Goal: Obtain resource: Obtain resource

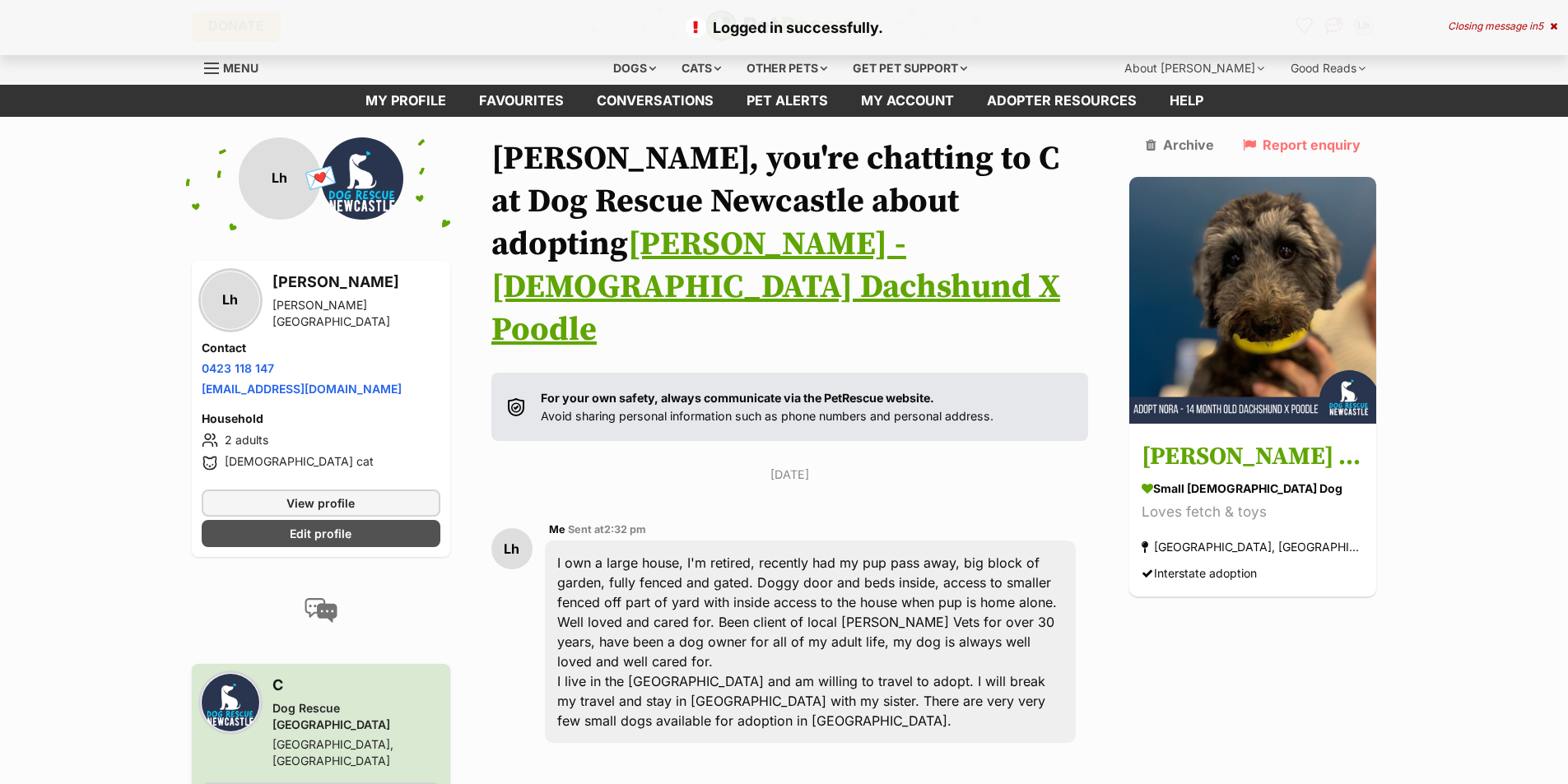
scroll to position [398, 0]
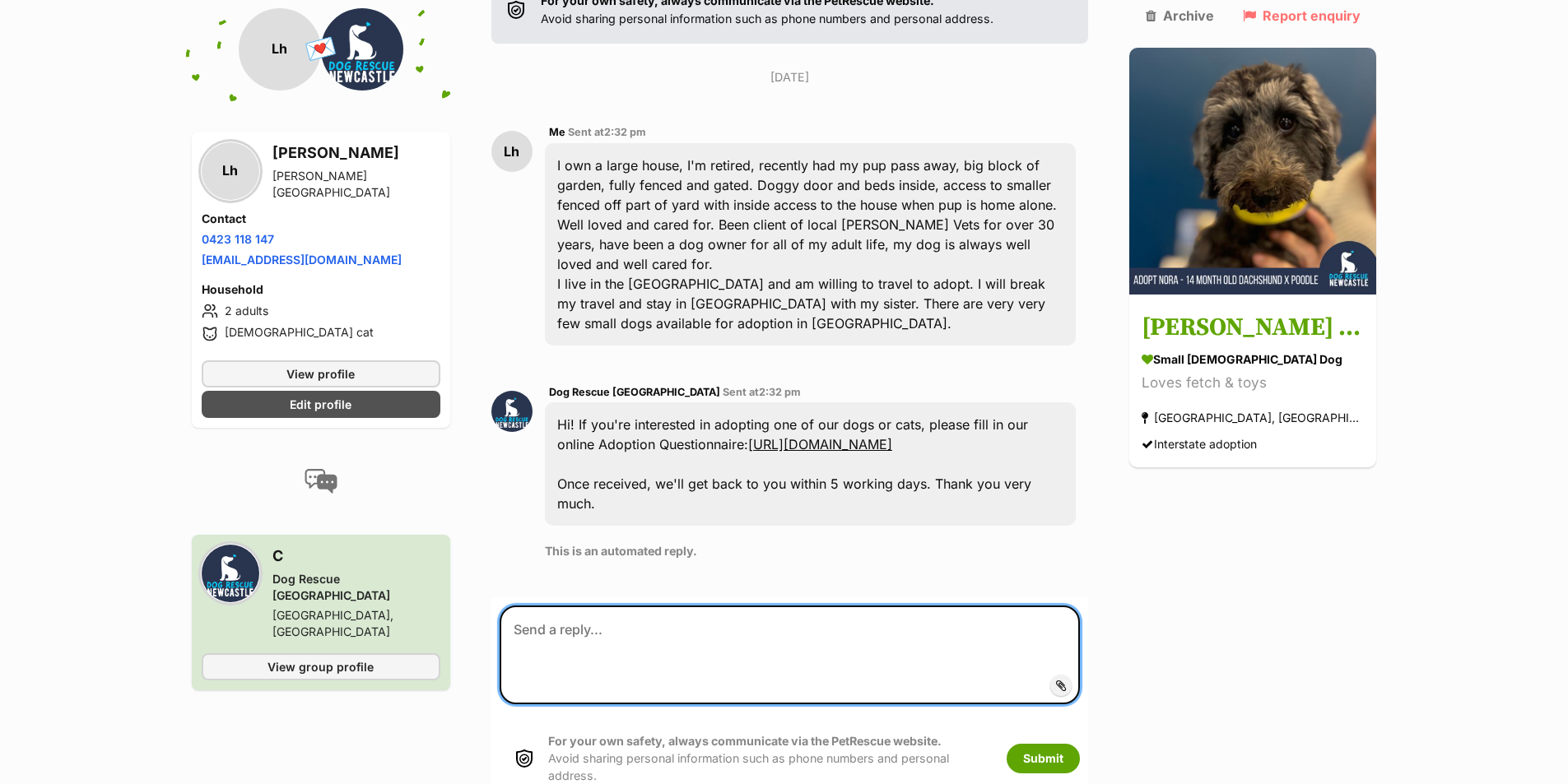
click at [642, 606] on textarea at bounding box center [789, 655] width 581 height 98
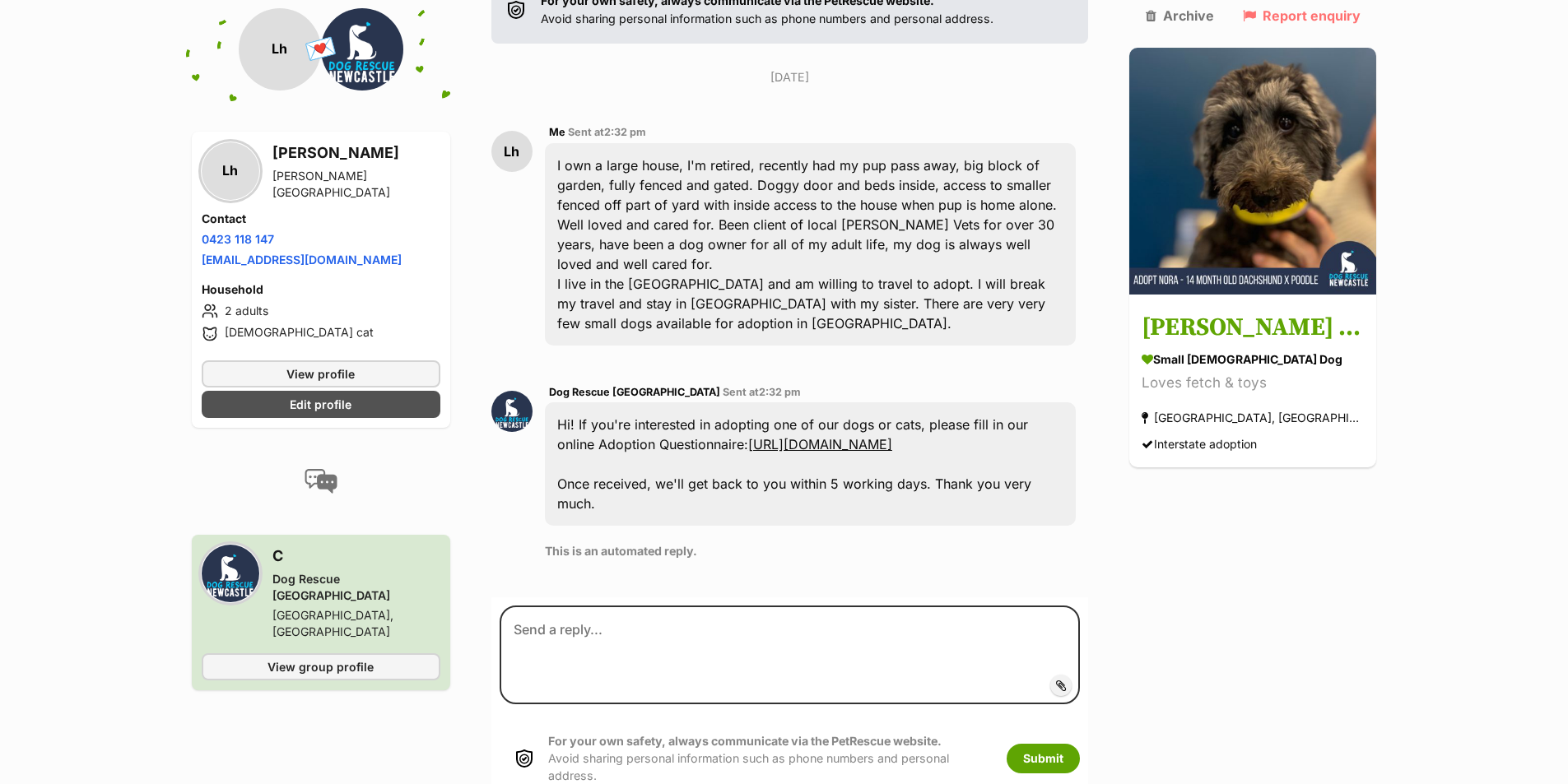
click at [797, 436] on link "[URL][DOMAIN_NAME]" at bounding box center [820, 444] width 144 height 17
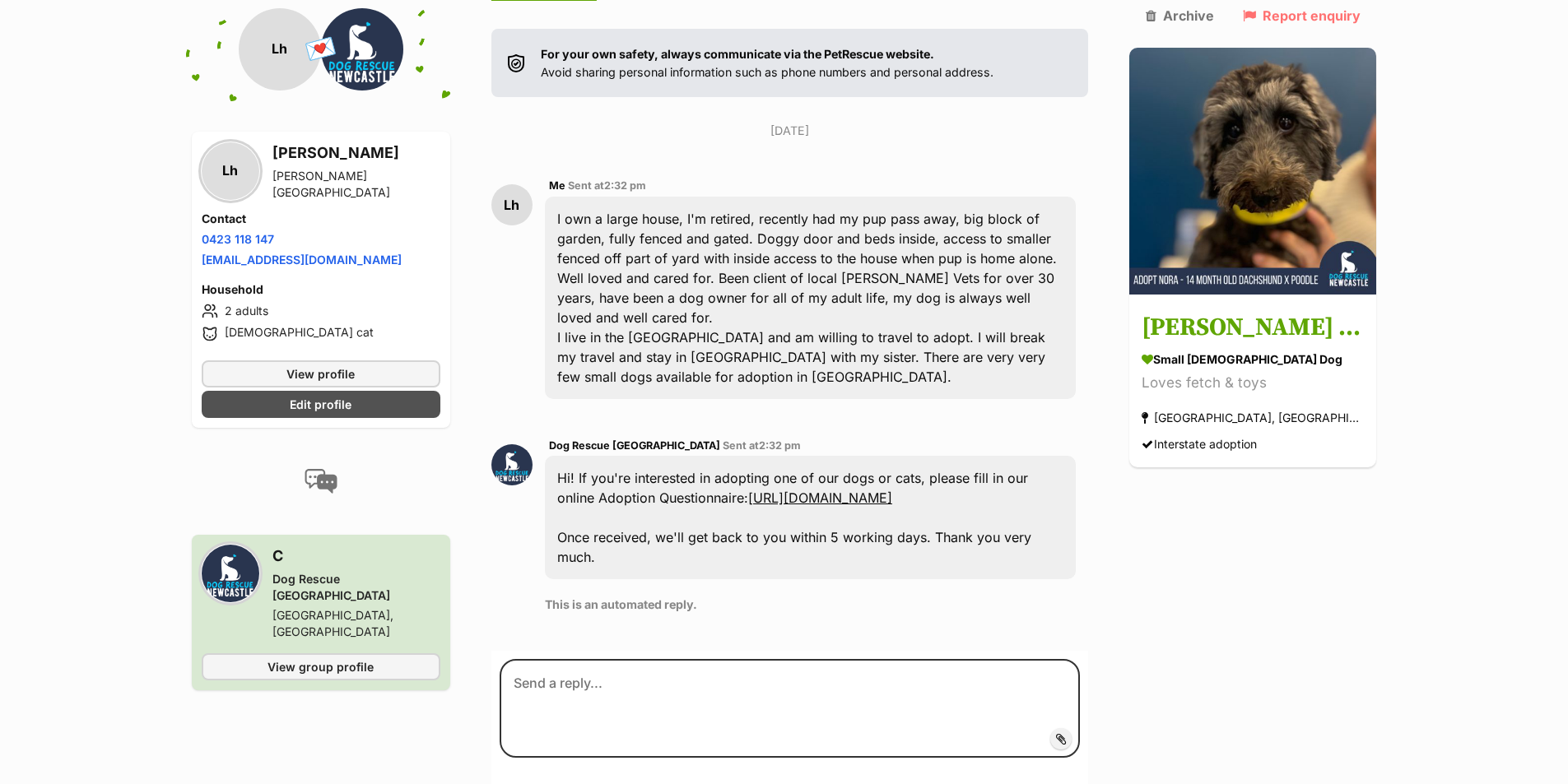
scroll to position [315, 0]
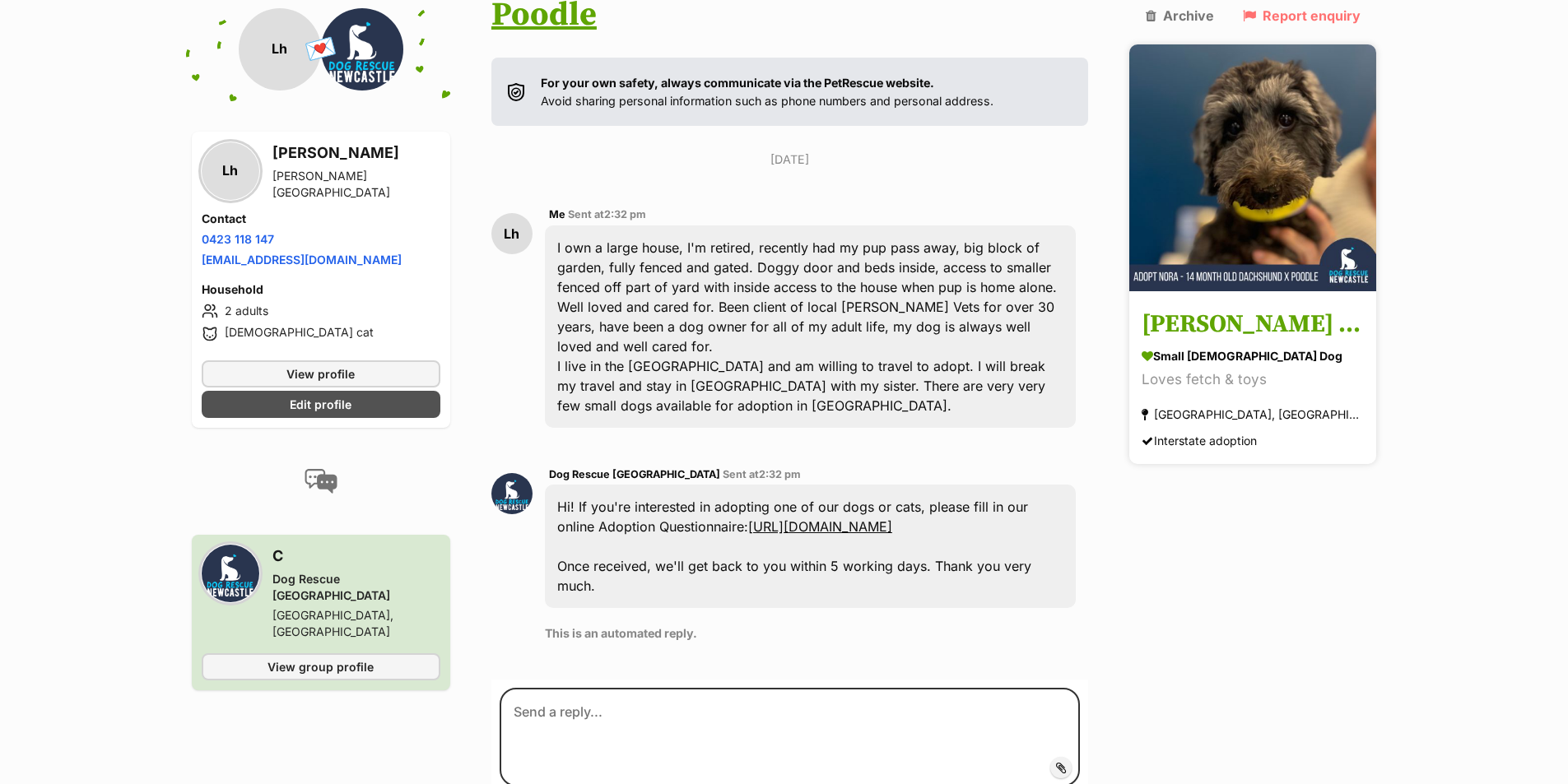
click at [1262, 232] on img at bounding box center [1253, 168] width 247 height 247
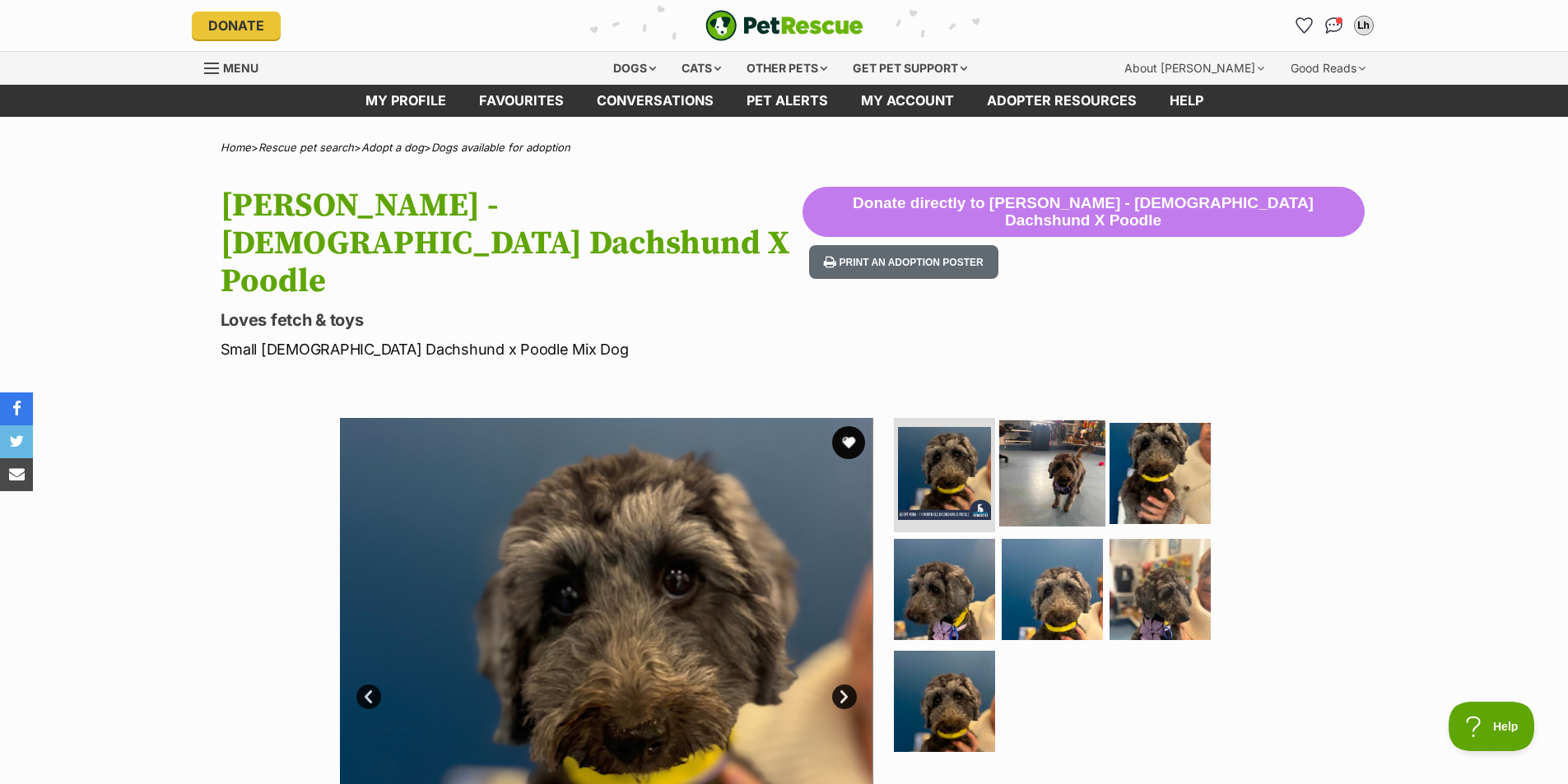
click at [1035, 420] on img at bounding box center [1052, 473] width 106 height 106
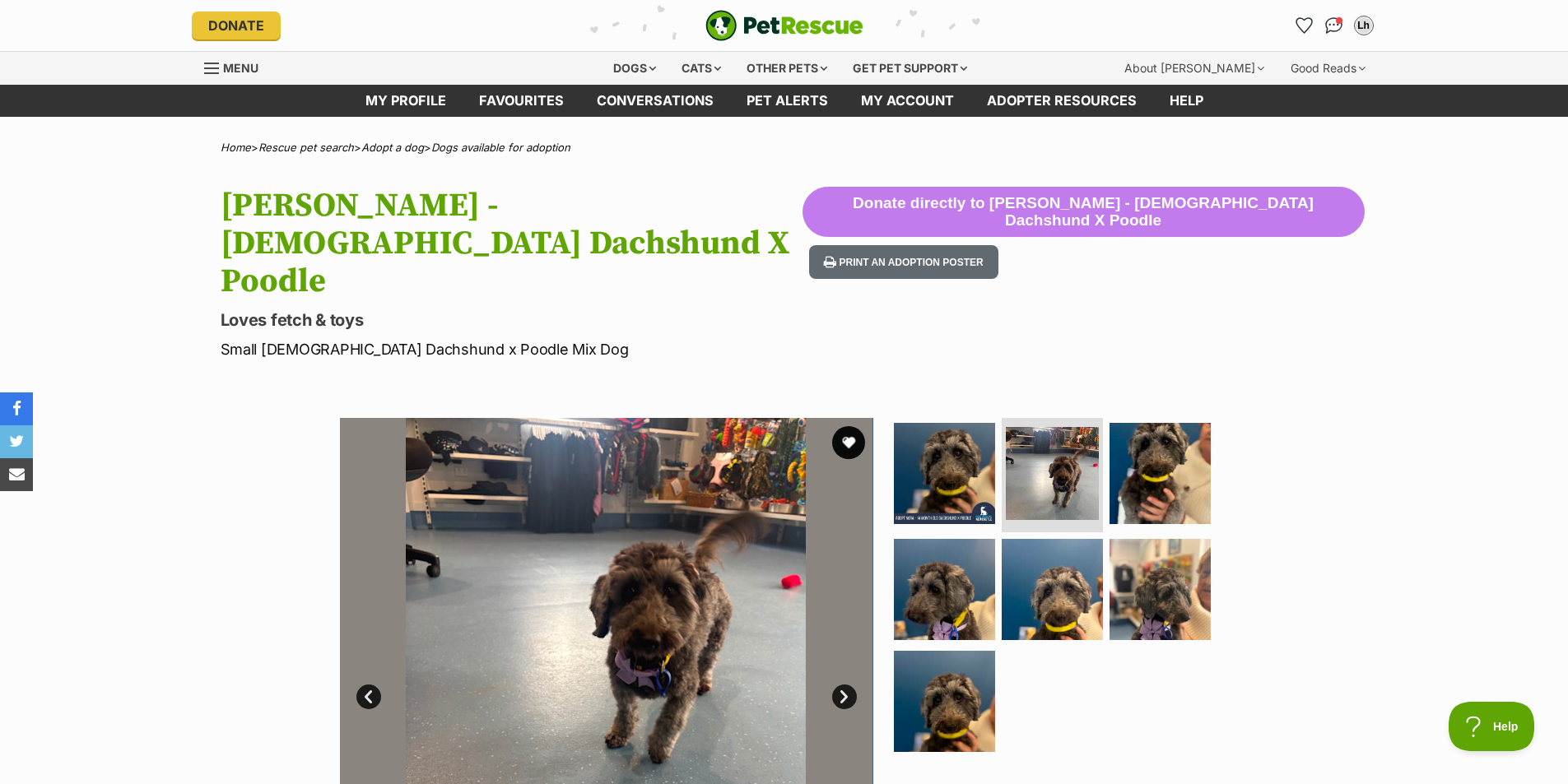
click at [841, 685] on link "Next" at bounding box center [844, 697] width 25 height 25
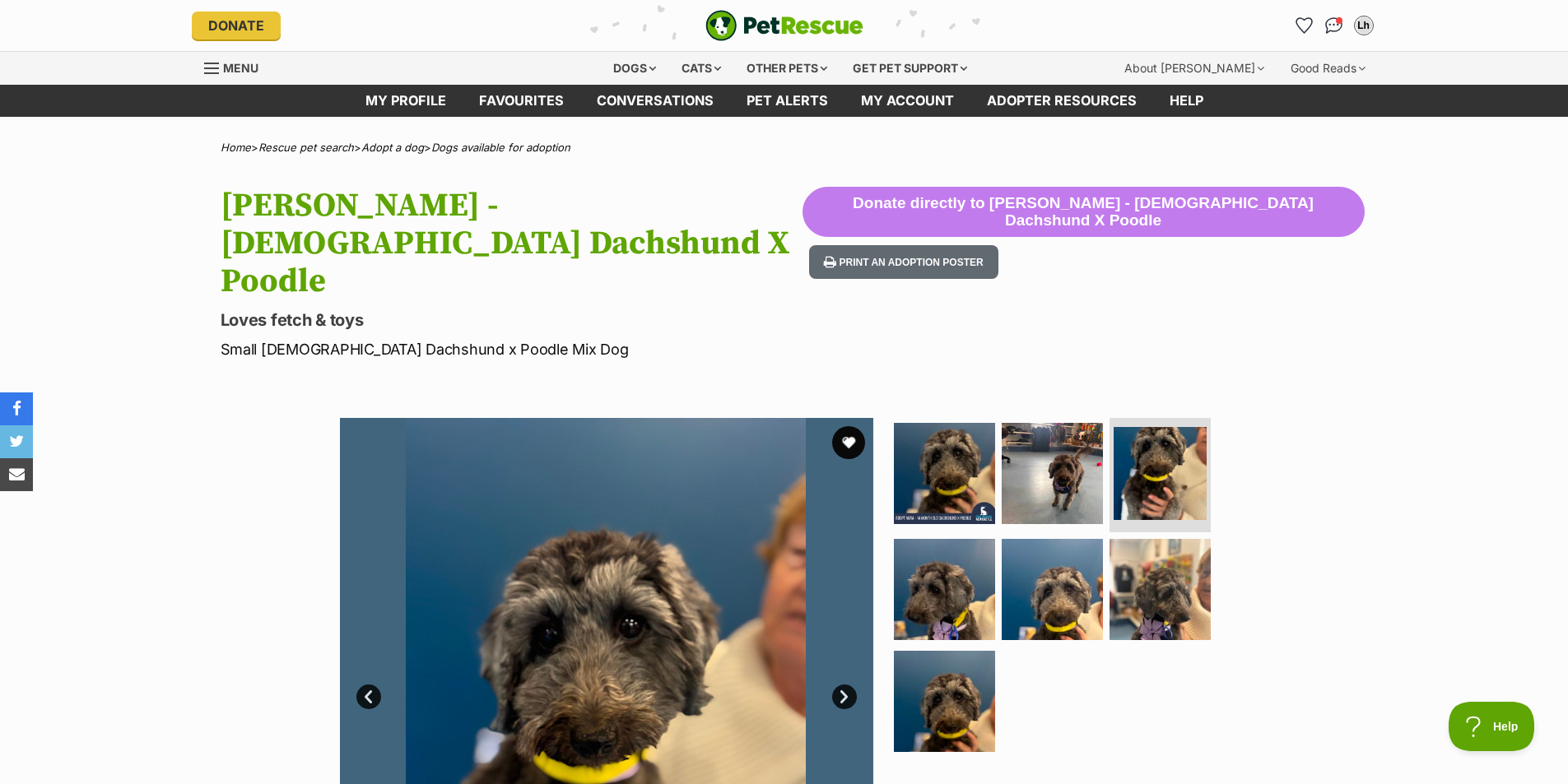
click at [841, 685] on link "Next" at bounding box center [844, 697] width 25 height 25
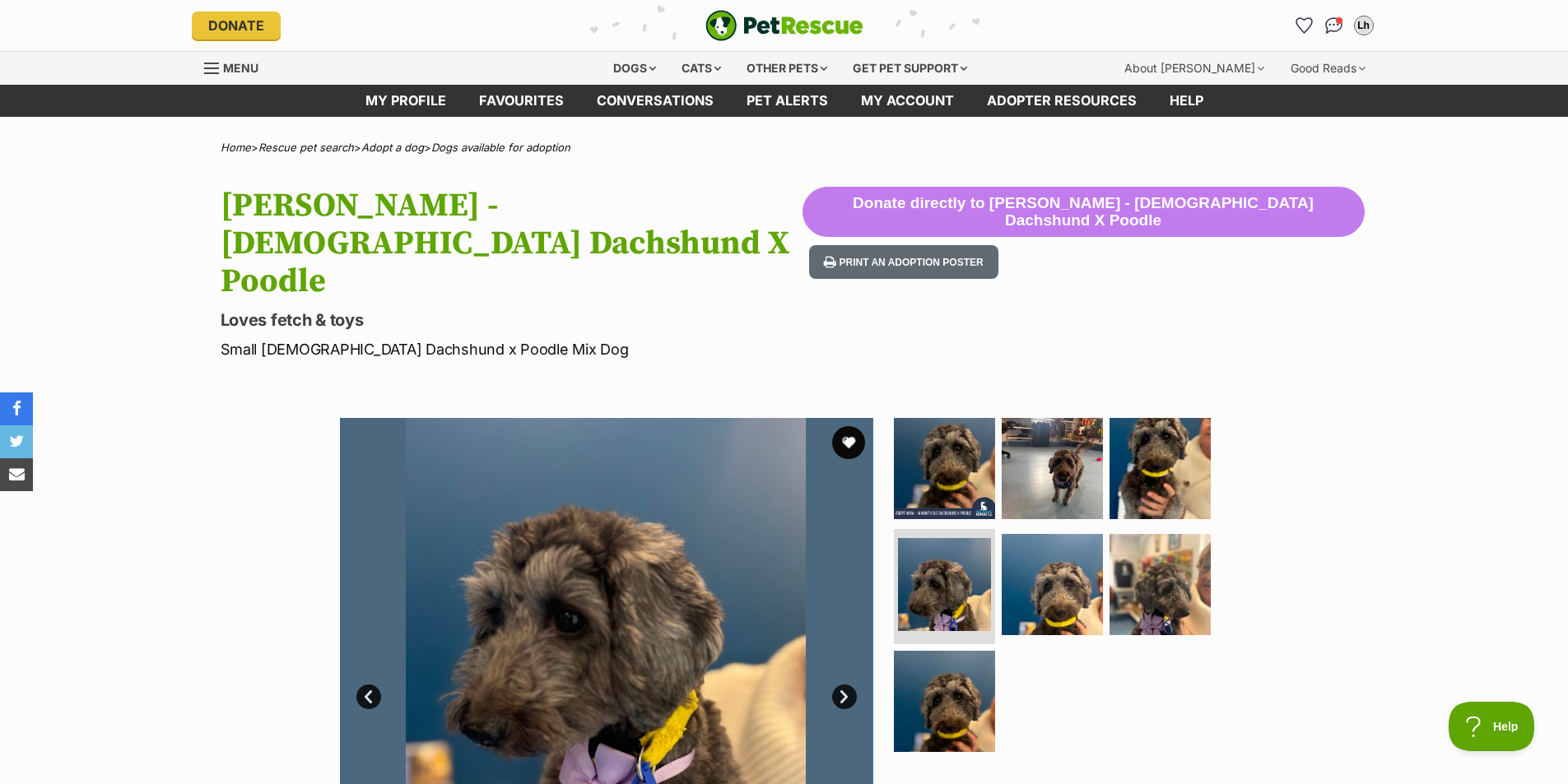
click at [841, 685] on link "Next" at bounding box center [844, 697] width 25 height 25
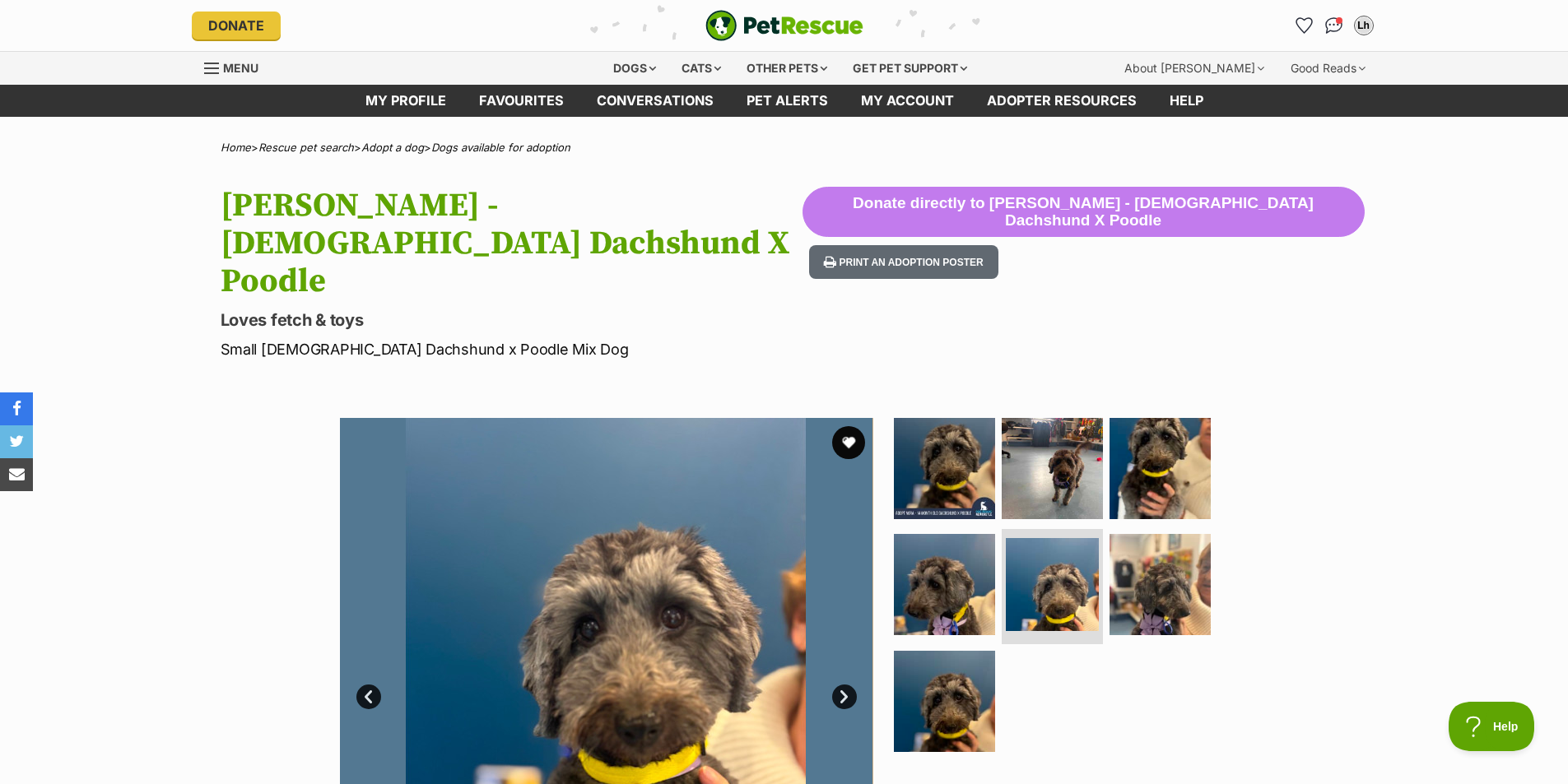
click at [841, 685] on link "Next" at bounding box center [844, 697] width 25 height 25
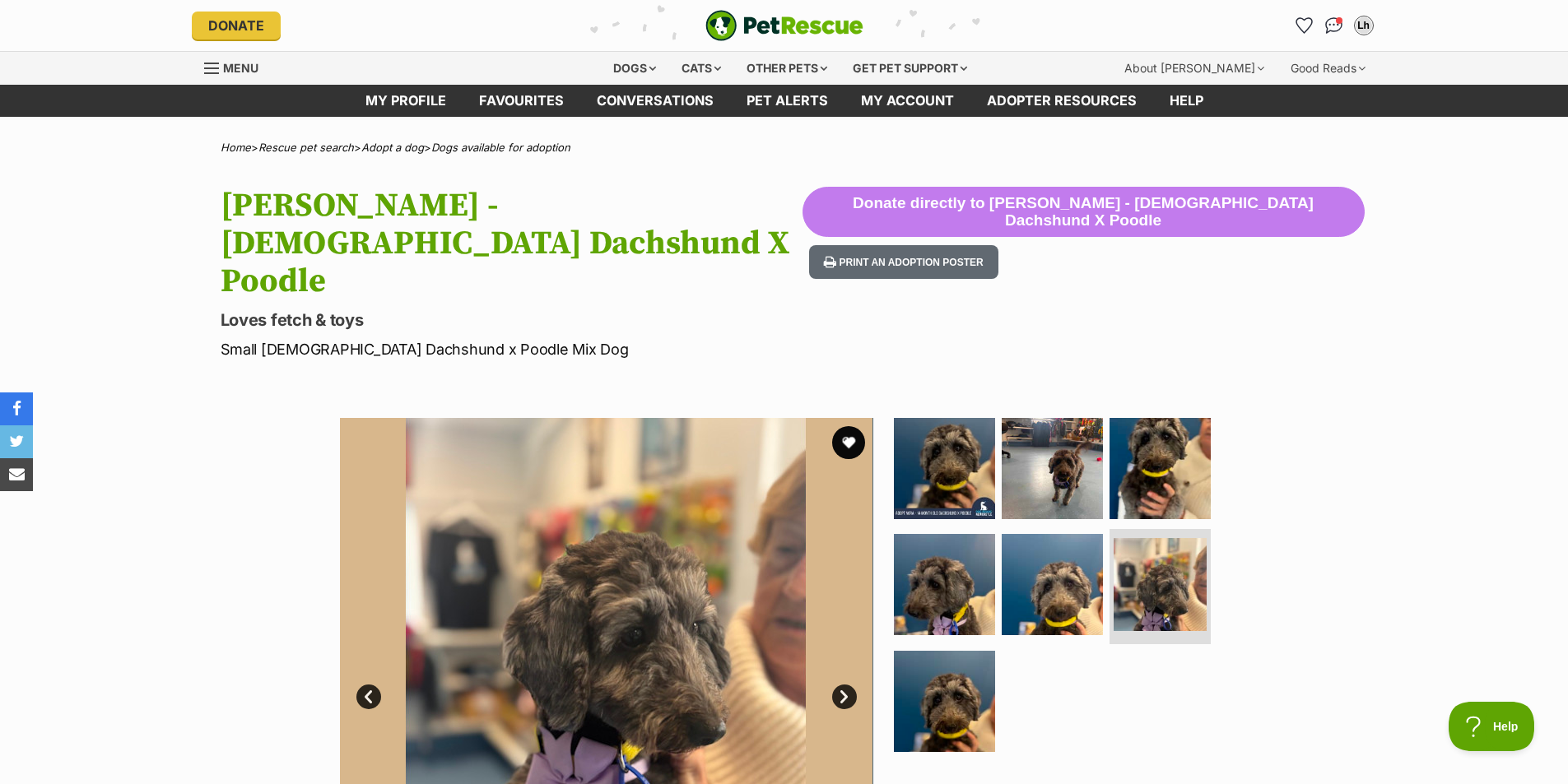
click at [841, 685] on link "Next" at bounding box center [844, 697] width 25 height 25
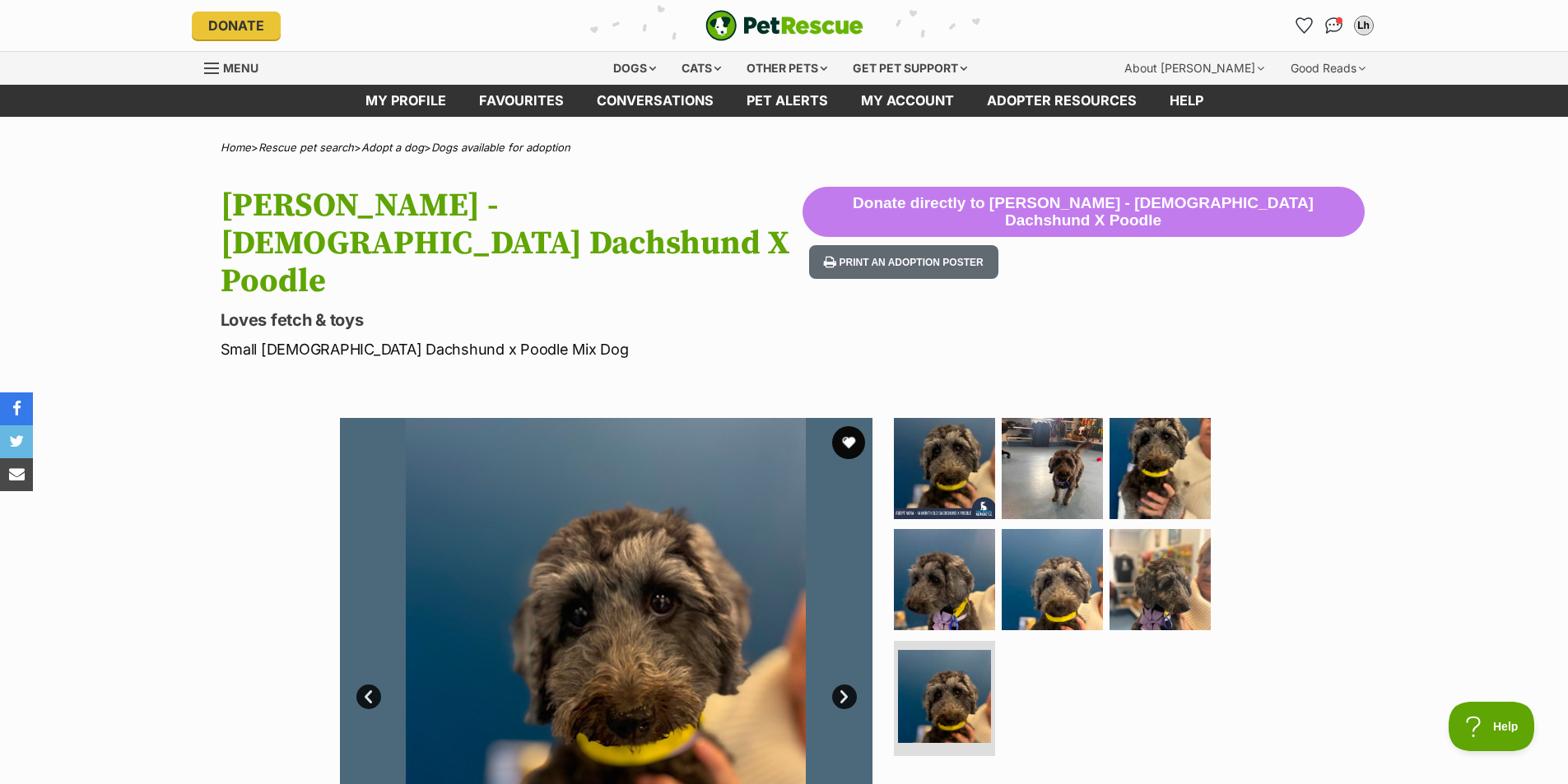
click at [841, 685] on link "Next" at bounding box center [844, 697] width 25 height 25
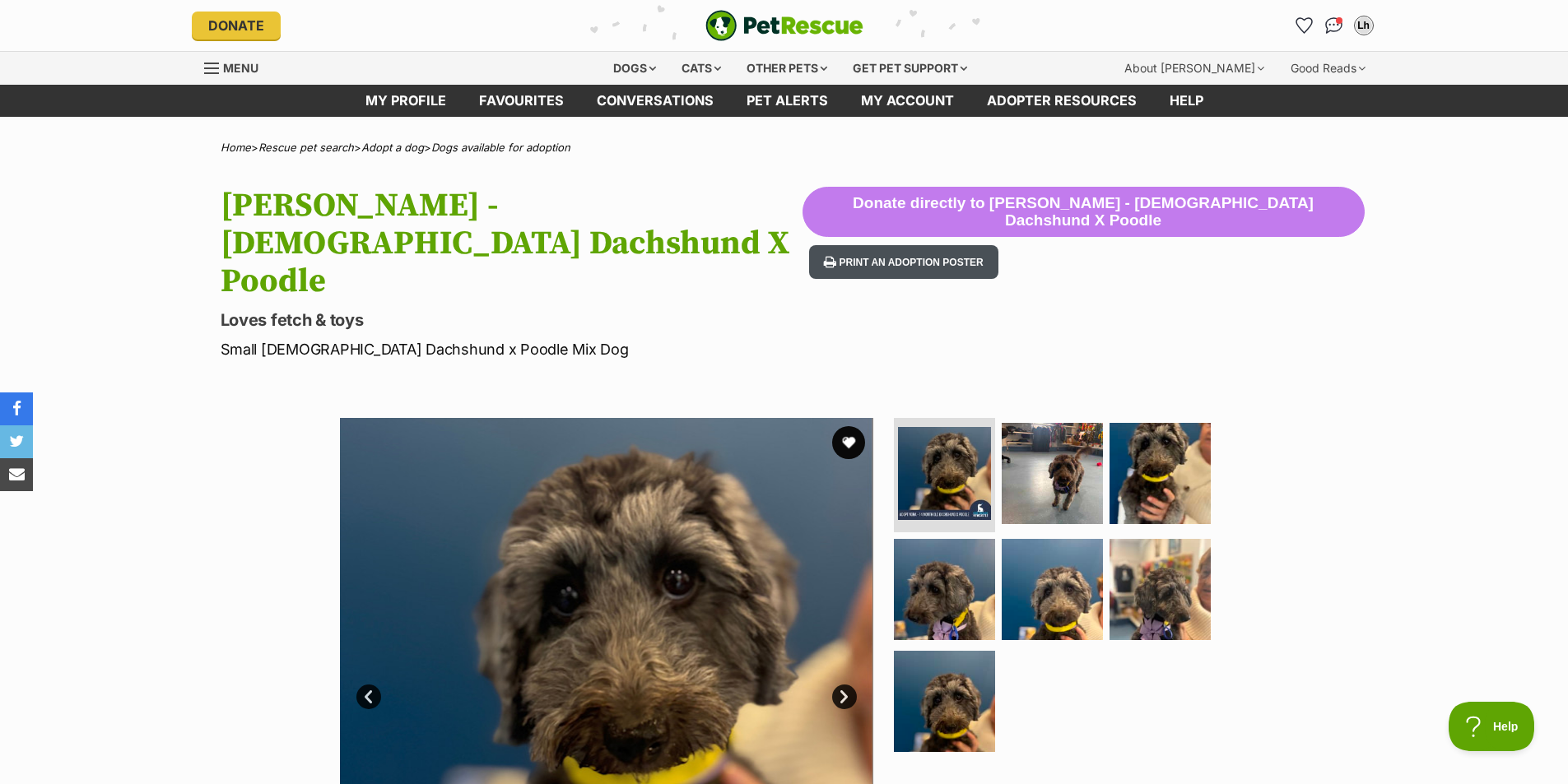
click at [998, 255] on button "Print an adoption poster" at bounding box center [903, 262] width 190 height 33
click at [998, 268] on button "Print an adoption poster" at bounding box center [903, 262] width 190 height 33
